Goal: Complete application form

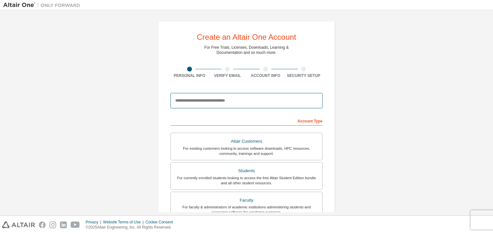
click at [221, 98] on input "email" at bounding box center [246, 100] width 152 height 15
type input "**********"
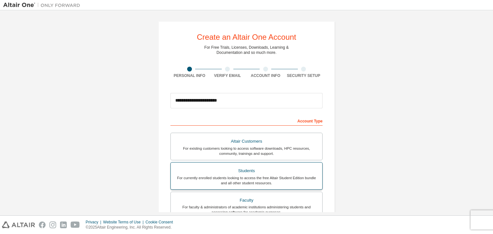
click at [277, 164] on label "Students For currently enrolled students looking to access the free Altair Stud…" at bounding box center [246, 176] width 152 height 28
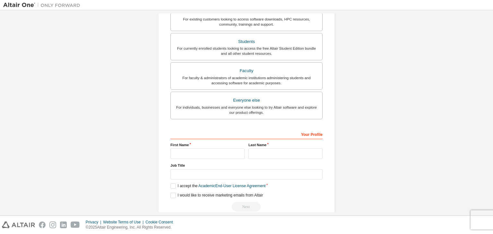
scroll to position [162, 0]
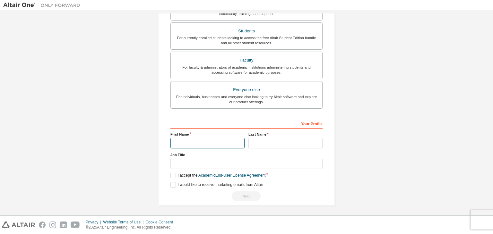
click at [220, 141] on input "text" at bounding box center [207, 143] width 74 height 11
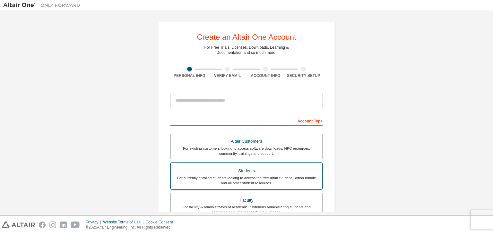
click at [221, 167] on div "Students" at bounding box center [247, 171] width 144 height 9
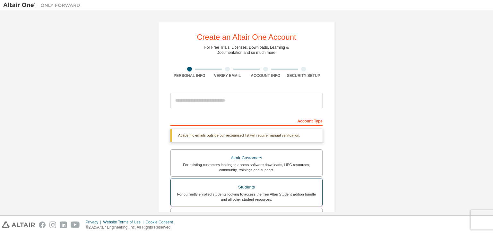
drag, startPoint x: 225, startPoint y: 159, endPoint x: 211, endPoint y: 193, distance: 36.1
click at [211, 193] on div "For currently enrolled students looking to access the free Altair Student Editi…" at bounding box center [247, 197] width 144 height 10
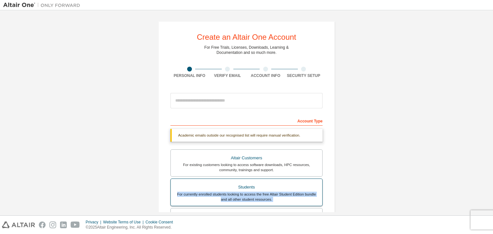
click at [211, 193] on div "For currently enrolled students looking to access the free Altair Student Editi…" at bounding box center [247, 197] width 144 height 10
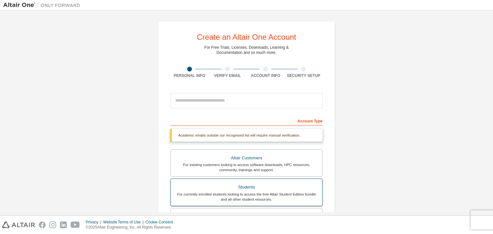
click at [211, 193] on div "For currently enrolled students looking to access the free Altair Student Editi…" at bounding box center [247, 197] width 144 height 10
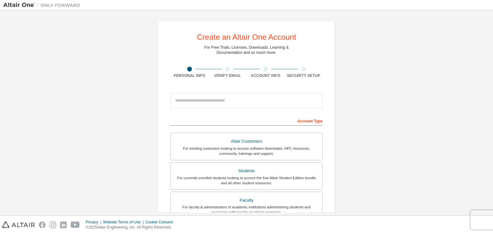
click at [88, 89] on div "Create an Altair One Account For Free Trials, Licenses, Downloads, Learning & D…" at bounding box center [246, 183] width 486 height 340
click at [263, 169] on div "Students" at bounding box center [247, 171] width 144 height 9
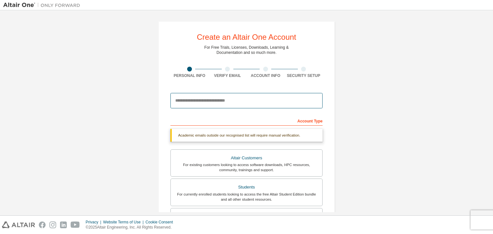
click at [247, 102] on input "email" at bounding box center [246, 100] width 152 height 15
type input "**********"
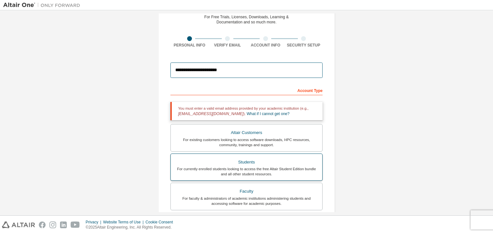
scroll to position [162, 0]
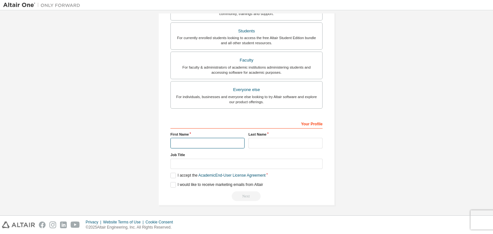
click at [188, 142] on input "text" at bounding box center [207, 143] width 74 height 11
type input "*******"
click at [289, 143] on input "text" at bounding box center [285, 143] width 74 height 11
type input "***"
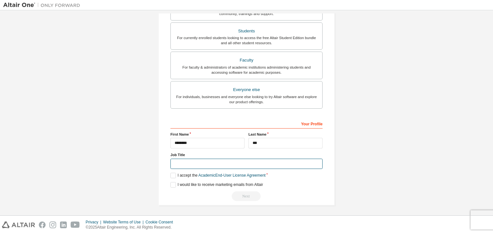
click at [248, 160] on input "text" at bounding box center [246, 164] width 152 height 11
type input "*******"
click at [172, 175] on label "I accept the Academic End-User License Agreement" at bounding box center [217, 175] width 95 height 5
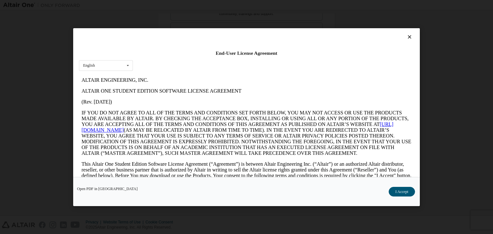
scroll to position [0, 0]
click at [409, 34] on icon at bounding box center [409, 37] width 7 height 6
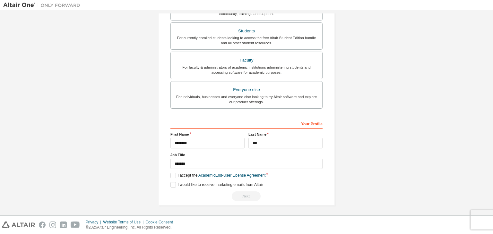
click at [171, 187] on div "Your Profile First Name ******* Last Name *** Job Title ******* Please provide …" at bounding box center [246, 159] width 152 height 83
click at [171, 174] on label "I accept the Academic End-User License Agreement" at bounding box center [217, 175] width 95 height 5
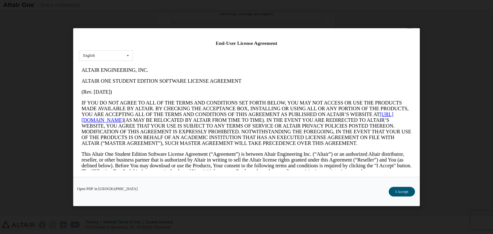
click at [118, 122] on link "https://altairone.com" at bounding box center [237, 116] width 312 height 11
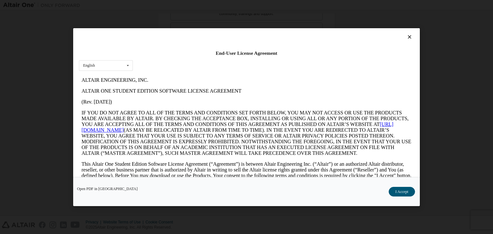
scroll to position [1, 0]
click at [406, 36] on icon at bounding box center [409, 36] width 7 height 6
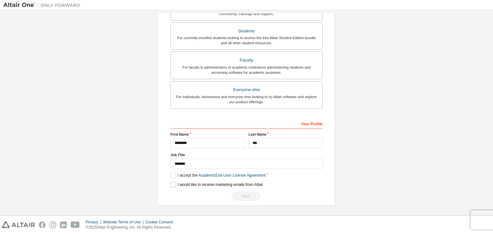
click at [170, 184] on label "I would like to receive marketing emails from Altair" at bounding box center [216, 184] width 92 height 5
click at [170, 175] on label "I accept the Academic End-User License Agreement" at bounding box center [217, 175] width 95 height 5
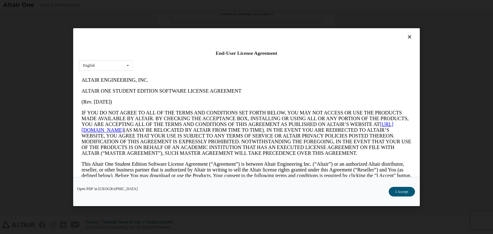
scroll to position [0, 0]
click at [408, 37] on icon at bounding box center [409, 37] width 7 height 6
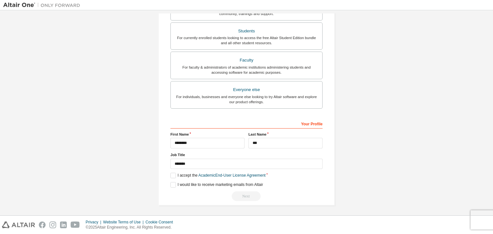
click at [246, 197] on div "Next" at bounding box center [246, 197] width 152 height 10
click at [312, 124] on div "Your Profile" at bounding box center [246, 123] width 152 height 10
click at [312, 126] on div "Your Profile" at bounding box center [246, 123] width 152 height 10
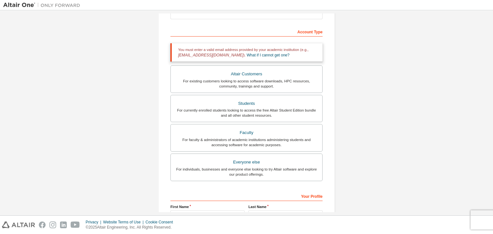
scroll to position [92, 0]
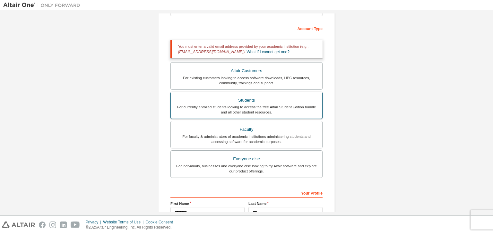
click at [250, 99] on div "Students" at bounding box center [247, 100] width 144 height 9
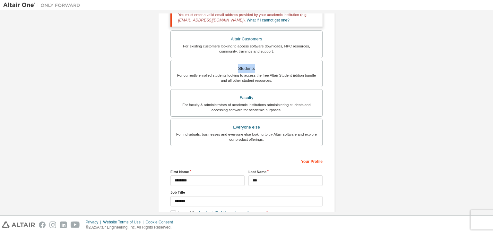
scroll to position [162, 0]
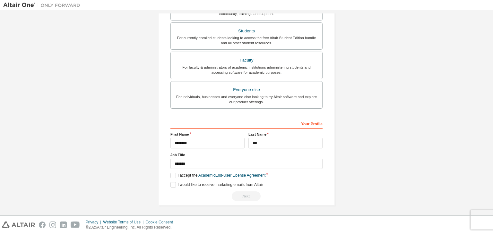
click at [248, 195] on div "Next" at bounding box center [246, 197] width 152 height 10
click at [259, 96] on div "For individuals, businesses and everyone else looking to try Altair software an…" at bounding box center [247, 99] width 144 height 10
click at [259, 96] on div "For individuals, businesses and everyone else looking to try Altair software an…" at bounding box center [247, 100] width 144 height 10
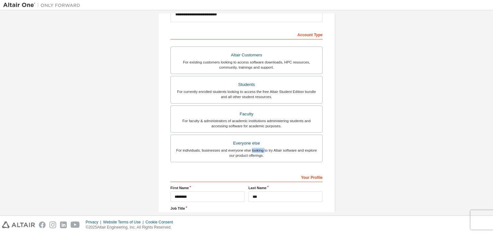
scroll to position [85, 0]
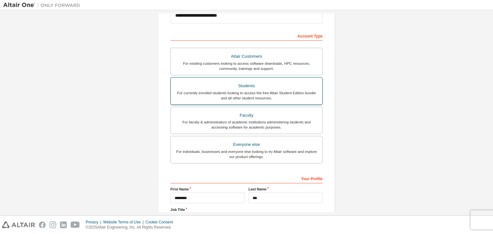
click at [237, 96] on div "For currently enrolled students looking to access the free Altair Student Editi…" at bounding box center [247, 95] width 144 height 10
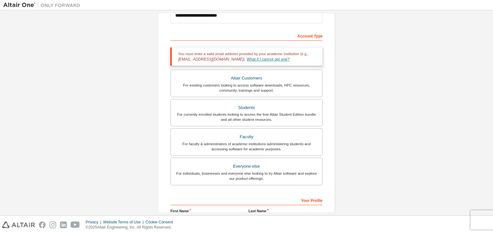
drag, startPoint x: 237, startPoint y: 96, endPoint x: 245, endPoint y: 57, distance: 40.0
click at [247, 57] on link "What if I cannot get one?" at bounding box center [268, 59] width 43 height 4
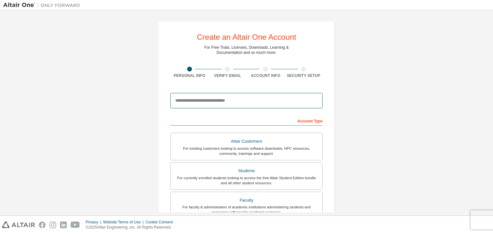
click at [209, 99] on input "email" at bounding box center [246, 100] width 152 height 15
type input "*"
click at [217, 100] on input "email" at bounding box center [246, 100] width 152 height 15
type input "**********"
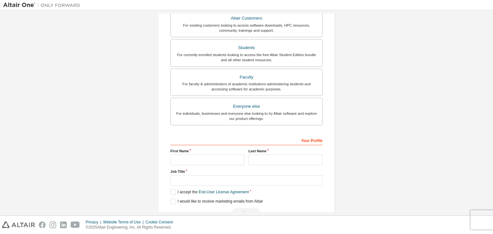
scroll to position [140, 0]
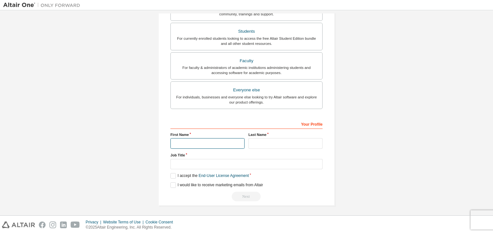
click at [192, 143] on input "text" at bounding box center [207, 143] width 74 height 11
type input "*******"
type input "***"
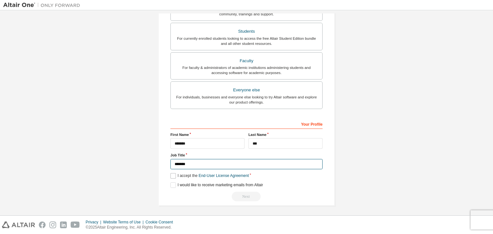
type input "*******"
click at [170, 176] on label "I accept the End-User License Agreement" at bounding box center [209, 175] width 78 height 5
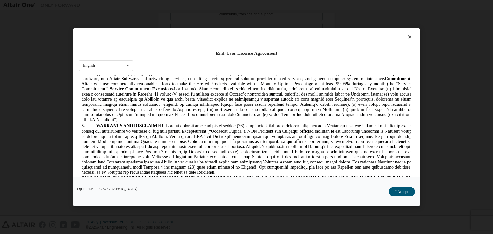
scroll to position [1056, 0]
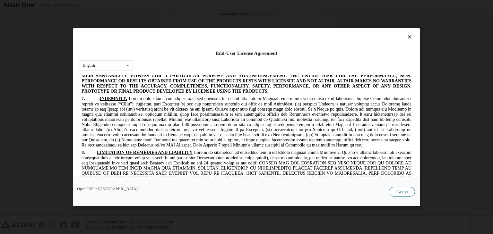
click at [398, 191] on button "I Accept" at bounding box center [402, 192] width 26 height 10
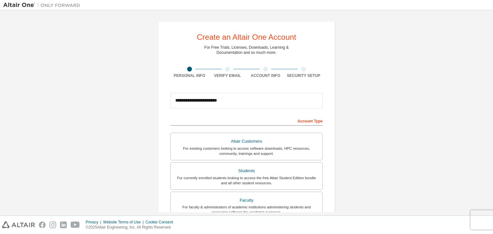
scroll to position [140, 0]
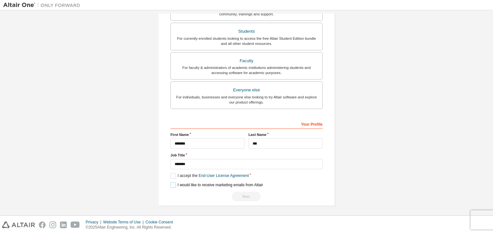
click at [172, 184] on label "I would like to receive marketing emails from Altair" at bounding box center [216, 185] width 92 height 5
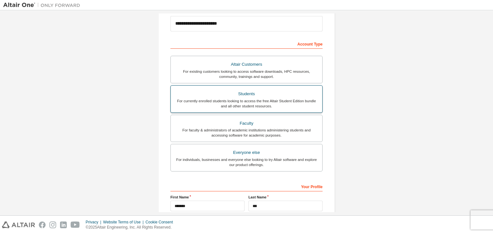
scroll to position [77, 0]
click at [248, 97] on div "Students" at bounding box center [247, 94] width 144 height 9
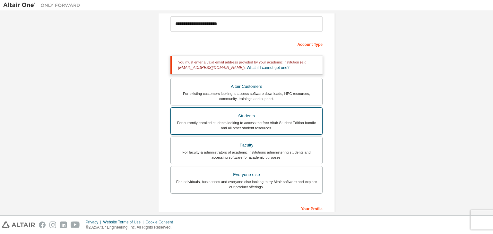
scroll to position [162, 0]
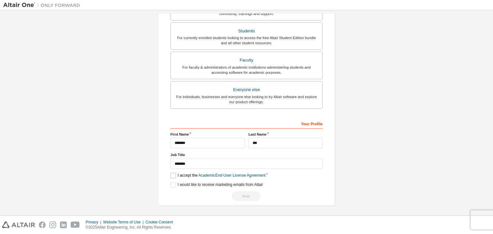
click at [173, 176] on label "I accept the Academic End-User License Agreement" at bounding box center [217, 175] width 95 height 5
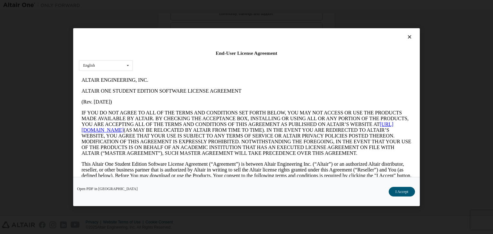
scroll to position [0, 0]
click at [395, 192] on button "I Accept" at bounding box center [402, 192] width 26 height 10
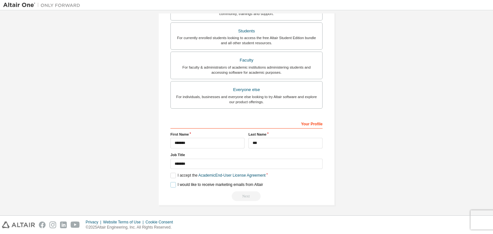
click at [173, 184] on label "I would like to receive marketing emails from Altair" at bounding box center [216, 184] width 92 height 5
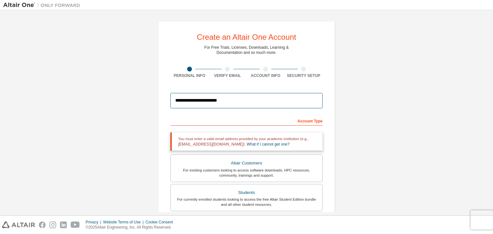
click at [229, 99] on input "**********" at bounding box center [246, 100] width 152 height 15
drag, startPoint x: 229, startPoint y: 99, endPoint x: 151, endPoint y: 98, distance: 77.6
click at [151, 98] on div "**********" at bounding box center [246, 194] width 192 height 362
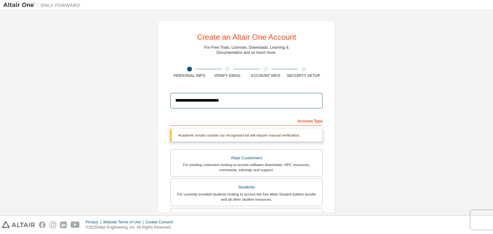
type input "**********"
click at [196, 111] on div "**********" at bounding box center [246, 101] width 152 height 22
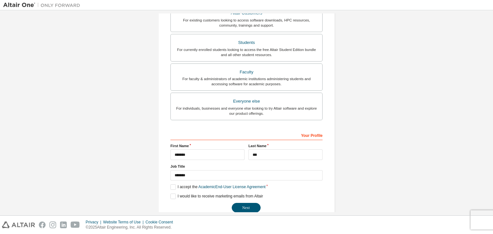
scroll to position [140, 0]
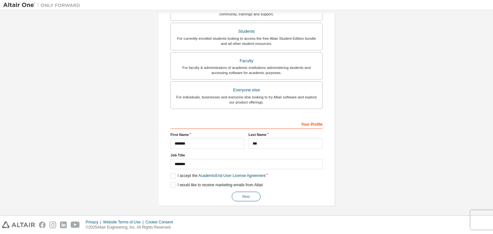
click at [244, 195] on button "Next" at bounding box center [246, 197] width 29 height 10
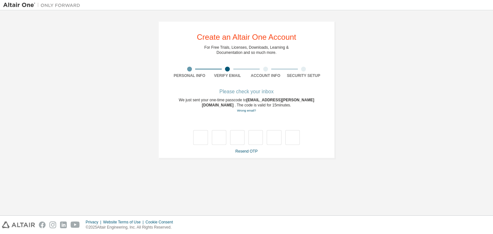
scroll to position [0, 0]
type input "*"
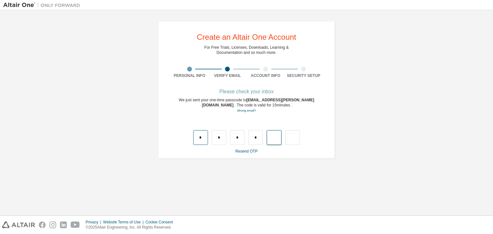
type input "*"
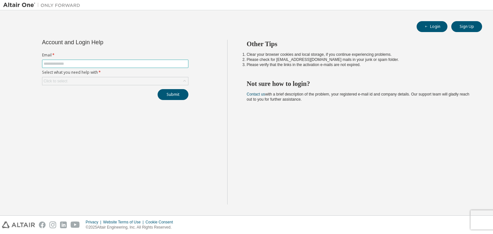
click at [82, 65] on input "text" at bounding box center [115, 63] width 143 height 5
type input "**********"
click at [147, 82] on div "Click to select" at bounding box center [115, 81] width 146 height 8
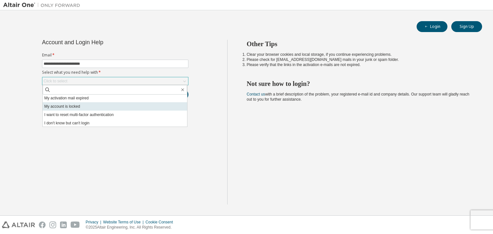
scroll to position [18, 0]
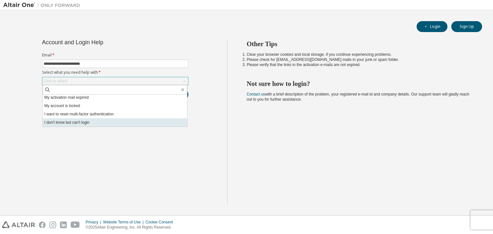
click at [95, 122] on li "I don't know but can't login" at bounding box center [115, 122] width 144 height 8
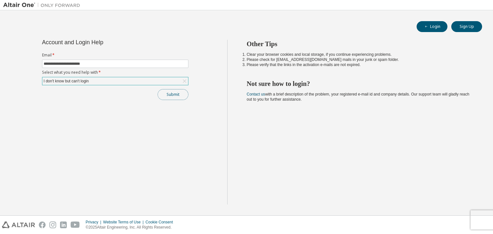
click at [175, 95] on button "Submit" at bounding box center [173, 94] width 31 height 11
click at [179, 96] on button "Submit" at bounding box center [173, 94] width 31 height 11
